Goal: Information Seeking & Learning: Check status

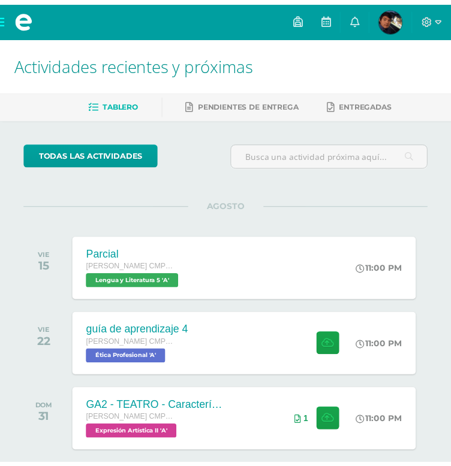
scroll to position [55, 0]
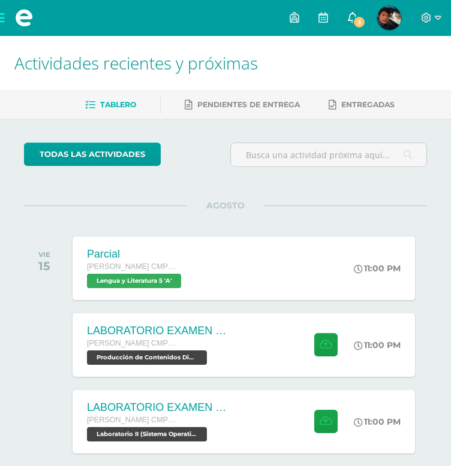
click at [348, 18] on icon at bounding box center [353, 17] width 10 height 11
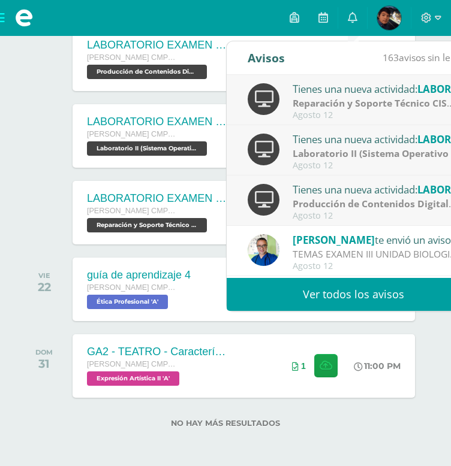
scroll to position [285, 0]
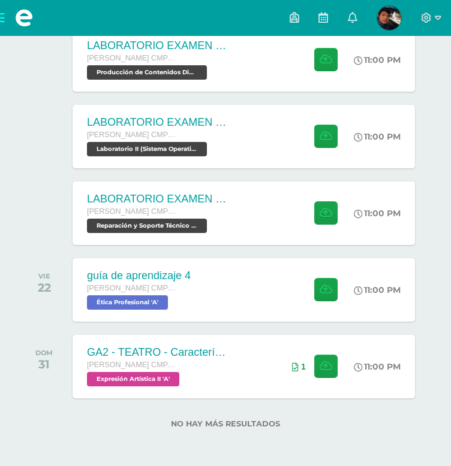
click at [46, 195] on div at bounding box center [47, 214] width 46 height 64
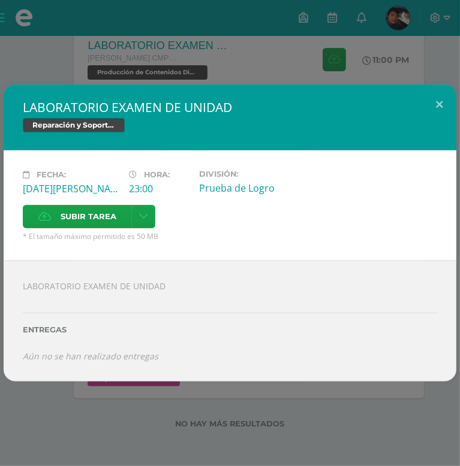
click at [58, 55] on div "LABORATORIO EXAMEN DE UNIDAD Reparación y Soporte Técnico CISCO Fecha: Viernes …" at bounding box center [230, 233] width 460 height 466
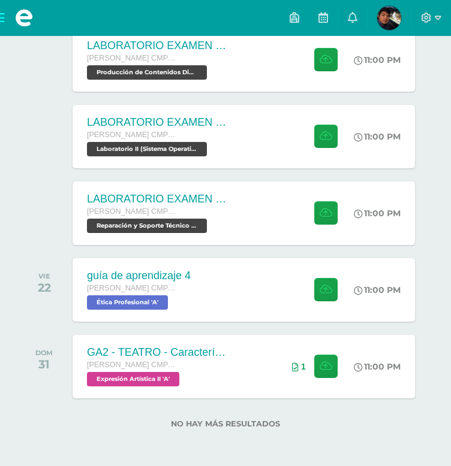
click at [10, 21] on span at bounding box center [24, 18] width 48 height 36
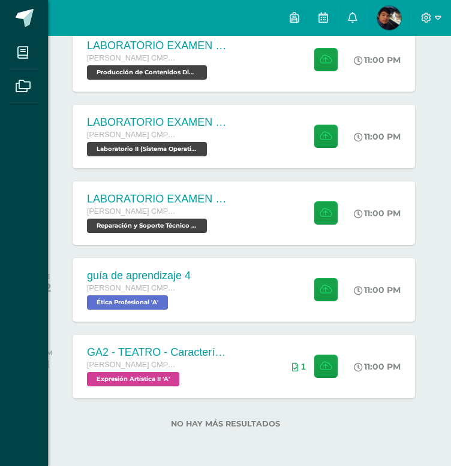
click at [10, 21] on link at bounding box center [24, 18] width 48 height 36
